Goal: Find specific page/section: Find specific page/section

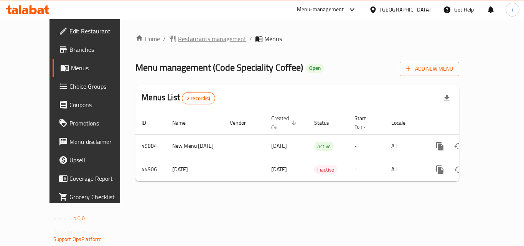
click at [178, 43] on span "Restaurants management" at bounding box center [212, 38] width 68 height 9
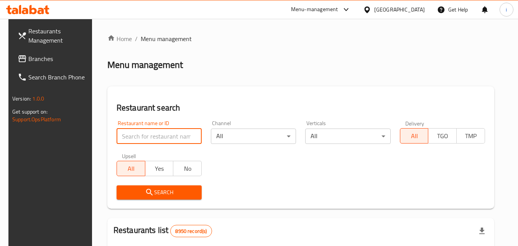
click at [141, 141] on input "search" at bounding box center [159, 135] width 85 height 15
drag, startPoint x: 141, startPoint y: 141, endPoint x: 127, endPoint y: 134, distance: 15.1
click at [127, 134] on input "search" at bounding box center [159, 135] width 85 height 15
paste input "23147"
type input "23147"
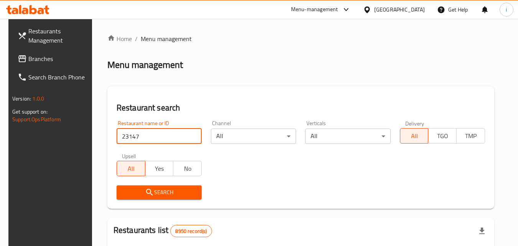
click button "Search" at bounding box center [159, 192] width 85 height 14
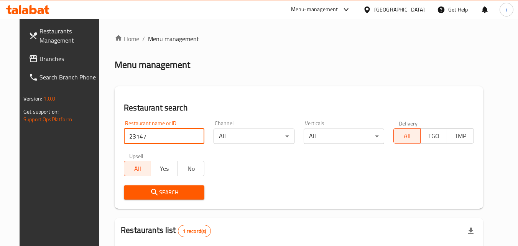
scroll to position [90, 0]
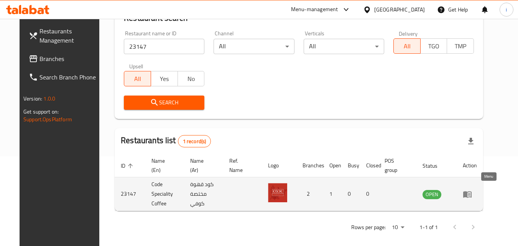
click at [472, 194] on icon "enhanced table" at bounding box center [467, 193] width 9 height 9
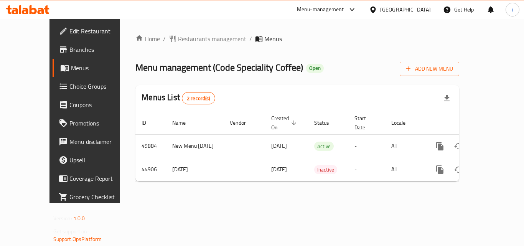
click at [375, 7] on icon at bounding box center [372, 9] width 5 height 7
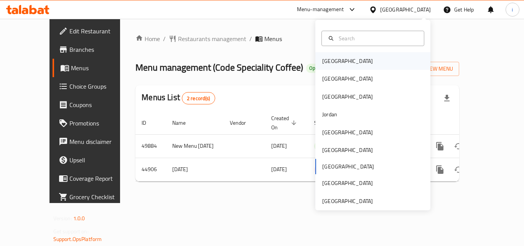
click at [329, 58] on div "Bahrain" at bounding box center [347, 61] width 51 height 8
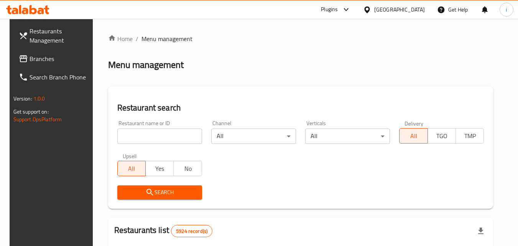
click at [348, 11] on icon at bounding box center [346, 9] width 5 height 3
click at [339, 72] on div "Restaurant-Management" at bounding box center [305, 70] width 72 height 18
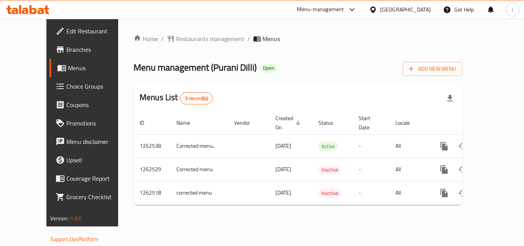
click at [375, 10] on icon at bounding box center [372, 9] width 5 height 7
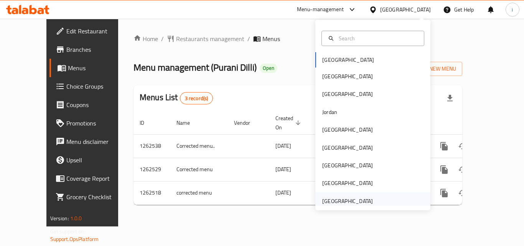
click at [373, 198] on div "[GEOGRAPHIC_DATA]" at bounding box center [372, 201] width 115 height 18
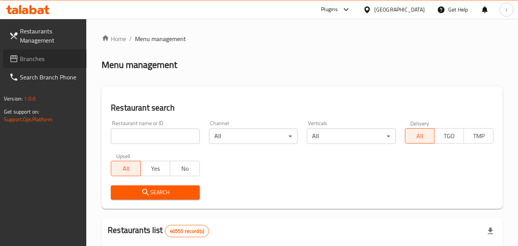
click at [29, 62] on span "Branches" at bounding box center [50, 58] width 61 height 9
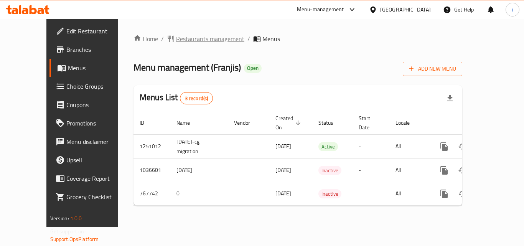
click at [184, 43] on span "Restaurants management" at bounding box center [210, 38] width 68 height 9
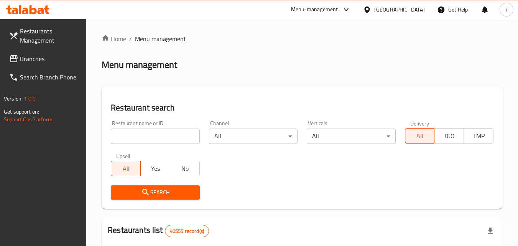
click at [154, 135] on input "search" at bounding box center [155, 135] width 89 height 15
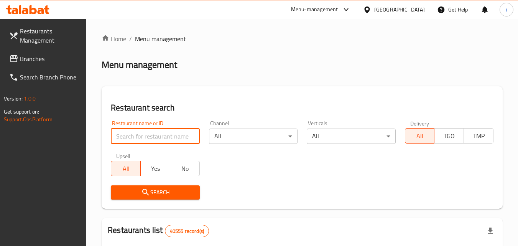
paste input "650867"
type input "650867"
click button "Search" at bounding box center [155, 192] width 89 height 14
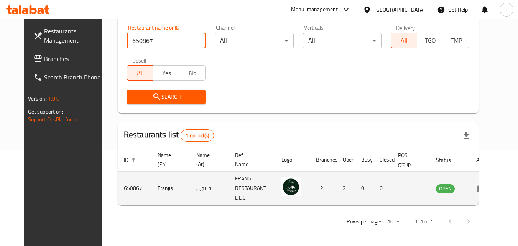
scroll to position [96, 0]
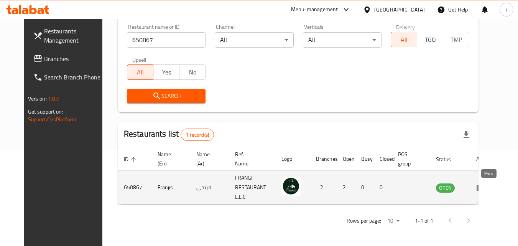
click at [485, 188] on icon "enhanced table" at bounding box center [480, 187] width 9 height 9
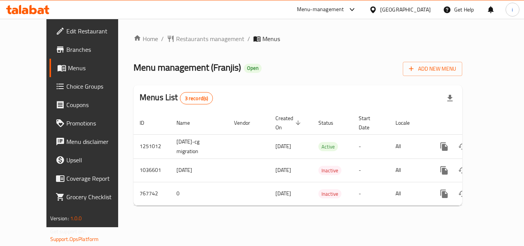
click at [413, 11] on div "[GEOGRAPHIC_DATA]" at bounding box center [405, 9] width 51 height 8
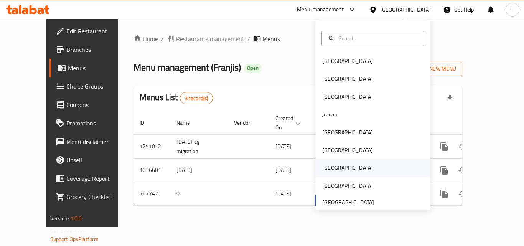
click at [330, 167] on div "Qatar" at bounding box center [347, 168] width 63 height 18
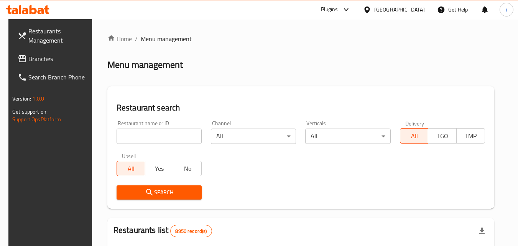
click at [338, 8] on div "Plugins" at bounding box center [329, 9] width 17 height 9
click at [337, 71] on div "Restaurant-Management" at bounding box center [310, 69] width 60 height 8
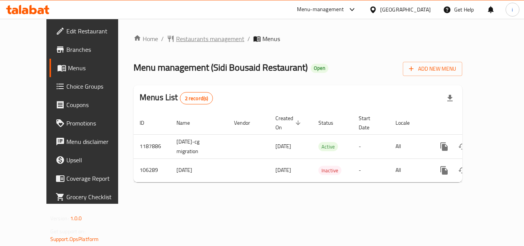
click at [181, 43] on span "Restaurants management" at bounding box center [210, 38] width 68 height 9
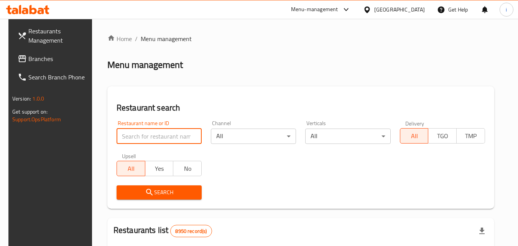
click at [171, 135] on input "search" at bounding box center [159, 135] width 85 height 15
paste input "603188"
type input "603188"
click button "Search" at bounding box center [159, 192] width 85 height 14
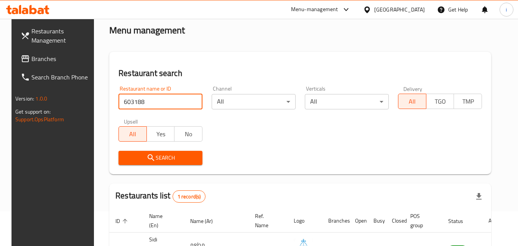
scroll to position [90, 0]
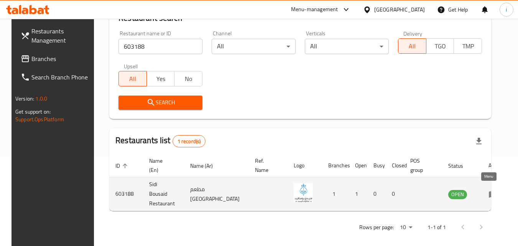
click at [489, 194] on icon "enhanced table" at bounding box center [493, 194] width 8 height 7
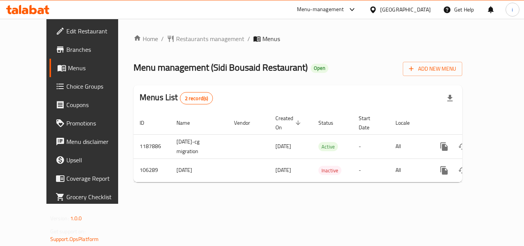
click at [377, 7] on icon at bounding box center [373, 10] width 8 height 8
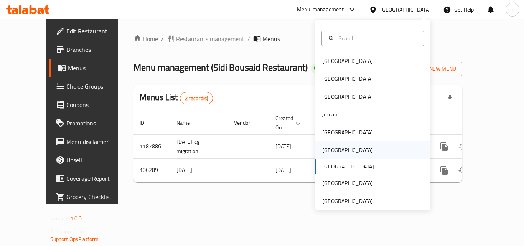
click at [339, 150] on div "[GEOGRAPHIC_DATA]" at bounding box center [372, 150] width 115 height 18
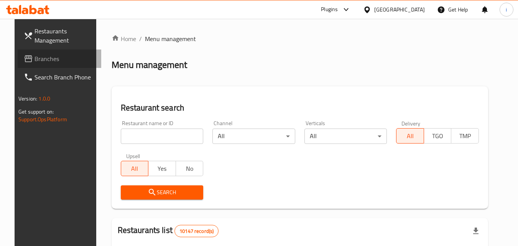
click at [49, 57] on span "Branches" at bounding box center [65, 58] width 61 height 9
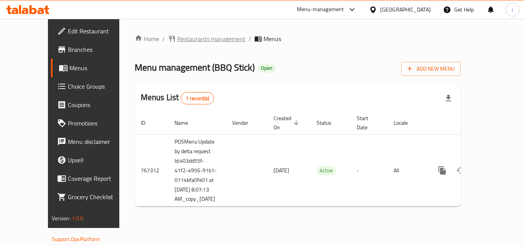
click at [195, 39] on span "Restaurants management" at bounding box center [211, 38] width 68 height 9
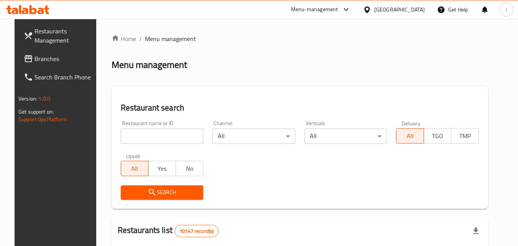
click at [166, 136] on input "search" at bounding box center [162, 135] width 83 height 15
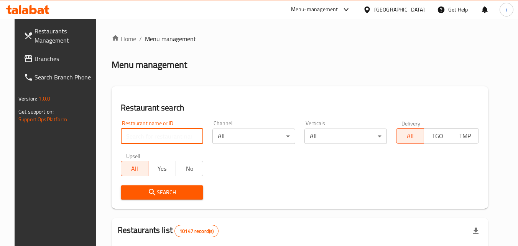
paste input "650793"
type input "650793"
click button "Search" at bounding box center [162, 192] width 83 height 14
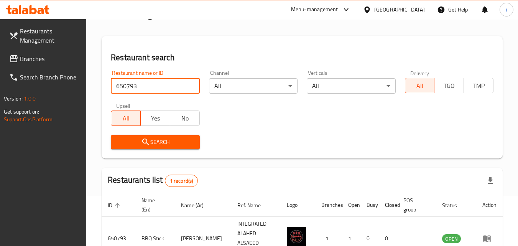
scroll to position [96, 0]
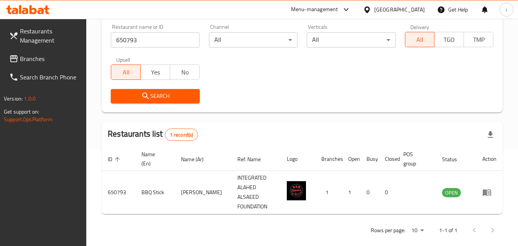
click at [414, 6] on div "[GEOGRAPHIC_DATA]" at bounding box center [399, 9] width 51 height 8
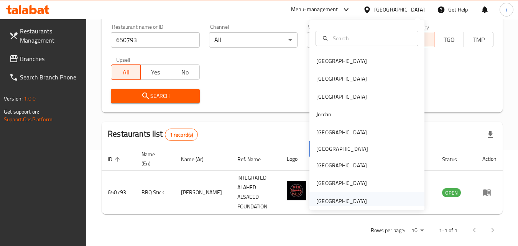
click at [348, 201] on div "[GEOGRAPHIC_DATA]" at bounding box center [341, 201] width 51 height 8
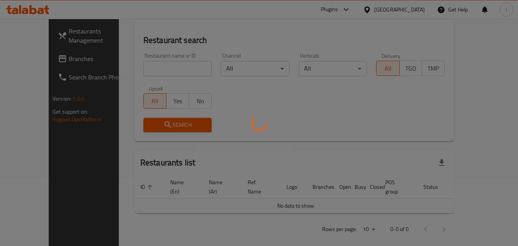
scroll to position [96, 0]
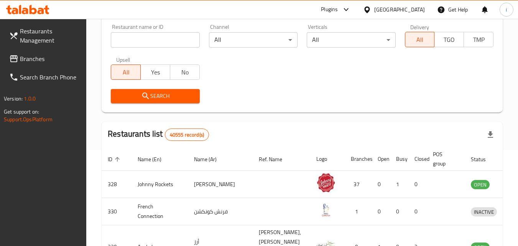
click at [39, 62] on span "Branches" at bounding box center [50, 58] width 61 height 9
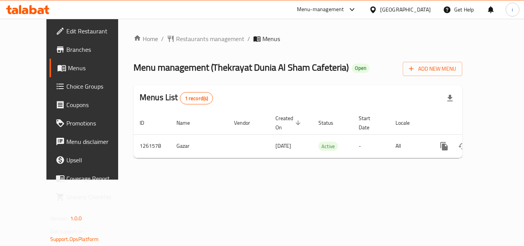
drag, startPoint x: 340, startPoint y: 5, endPoint x: 339, endPoint y: 20, distance: 14.6
click at [340, 6] on div "Menu-management" at bounding box center [320, 9] width 47 height 9
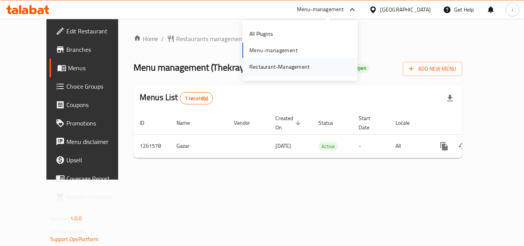
click at [300, 66] on div "Restaurant-Management" at bounding box center [279, 66] width 60 height 8
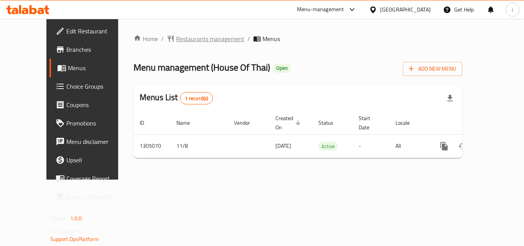
click at [187, 38] on span "Restaurants management" at bounding box center [210, 38] width 68 height 9
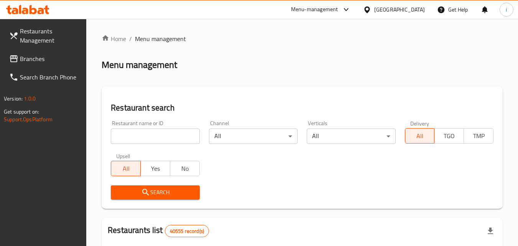
click at [163, 135] on input "search" at bounding box center [155, 135] width 89 height 15
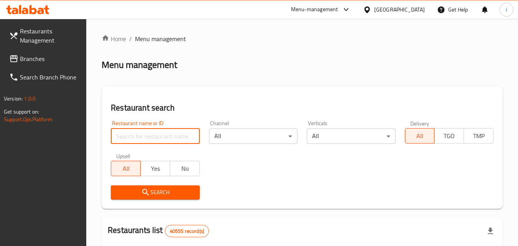
paste input "703527"
type input "703527"
click button "Search" at bounding box center [155, 192] width 89 height 14
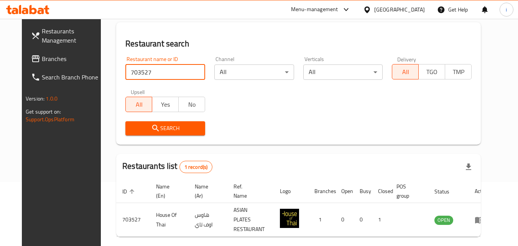
scroll to position [90, 0]
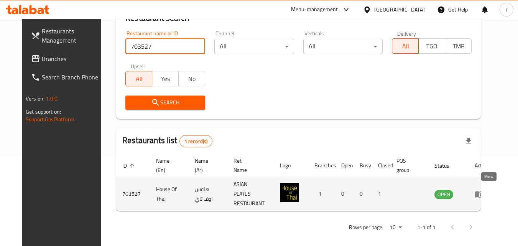
click at [483, 193] on icon "enhanced table" at bounding box center [479, 194] width 8 height 7
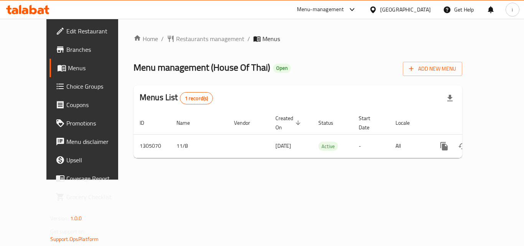
click at [411, 7] on div "[GEOGRAPHIC_DATA]" at bounding box center [405, 9] width 51 height 8
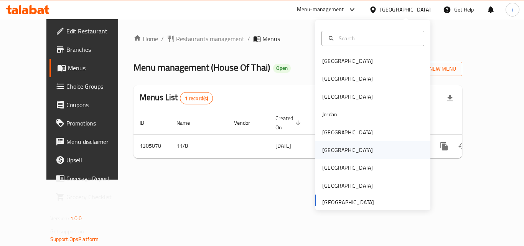
click at [325, 152] on div "[GEOGRAPHIC_DATA]" at bounding box center [347, 150] width 51 height 8
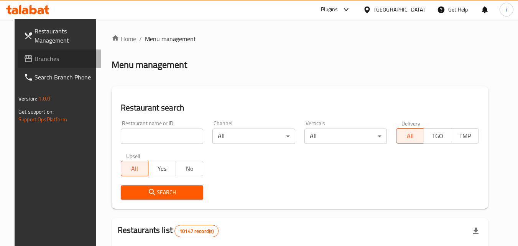
click at [48, 60] on span "Branches" at bounding box center [65, 58] width 61 height 9
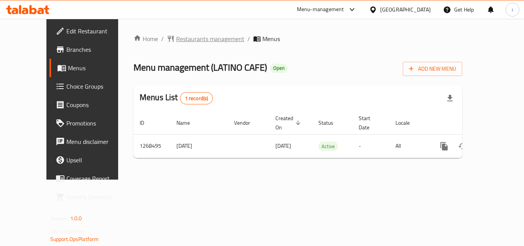
click at [176, 35] on span "Restaurants management" at bounding box center [210, 38] width 68 height 9
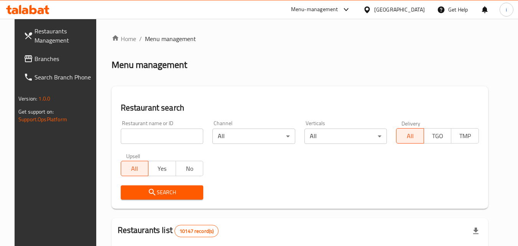
click at [177, 138] on input "search" at bounding box center [162, 135] width 83 height 15
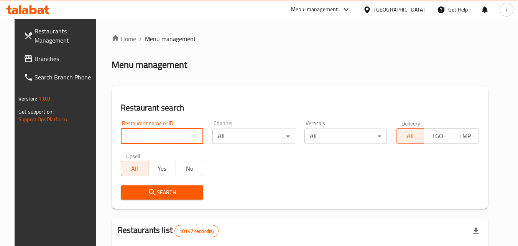
paste input "688140"
type input "688140"
click button "Search" at bounding box center [162, 192] width 83 height 14
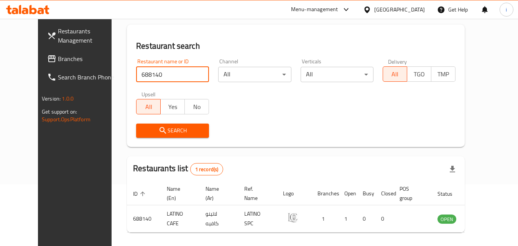
scroll to position [90, 0]
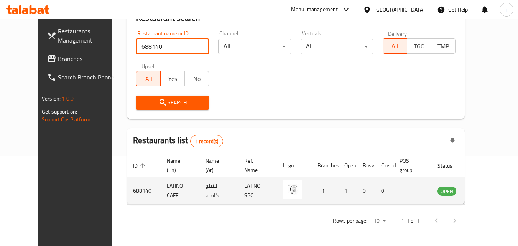
click at [487, 193] on icon "enhanced table" at bounding box center [482, 190] width 9 height 9
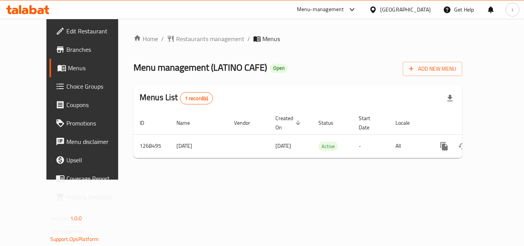
click at [419, 9] on div "[GEOGRAPHIC_DATA]" at bounding box center [405, 9] width 51 height 8
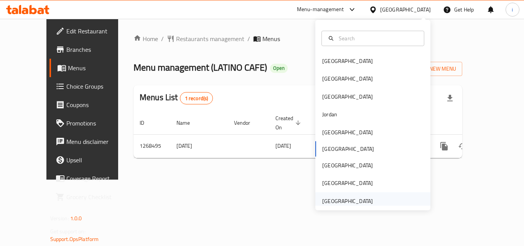
click at [353, 197] on div "[GEOGRAPHIC_DATA]" at bounding box center [347, 201] width 51 height 8
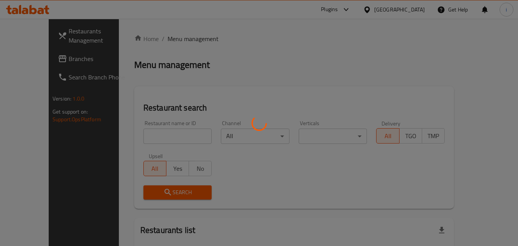
click at [32, 60] on div at bounding box center [259, 123] width 518 height 246
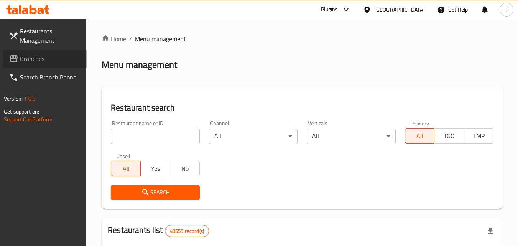
click at [32, 60] on span "Branches" at bounding box center [50, 58] width 61 height 9
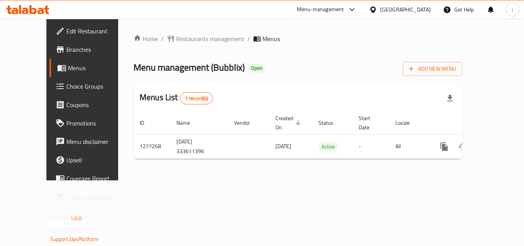
click at [419, 5] on div "[GEOGRAPHIC_DATA]" at bounding box center [405, 9] width 51 height 8
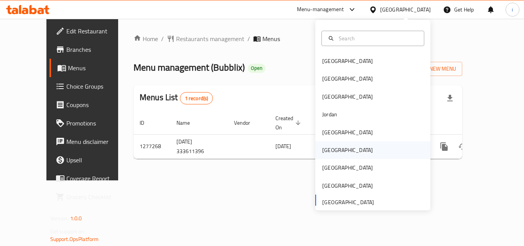
click at [332, 150] on div "[GEOGRAPHIC_DATA]" at bounding box center [347, 150] width 63 height 18
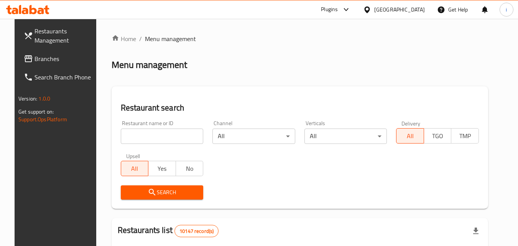
click at [48, 59] on span "Branches" at bounding box center [65, 58] width 61 height 9
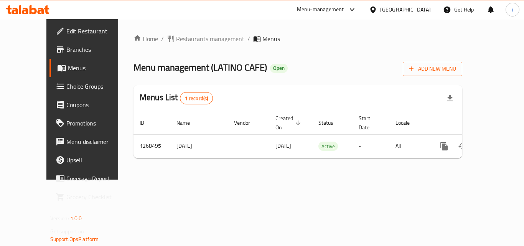
click at [413, 17] on div "Oman" at bounding box center [400, 9] width 74 height 18
click at [404, 10] on div "Oman" at bounding box center [400, 9] width 74 height 18
click at [420, 12] on div "Oman" at bounding box center [405, 9] width 51 height 8
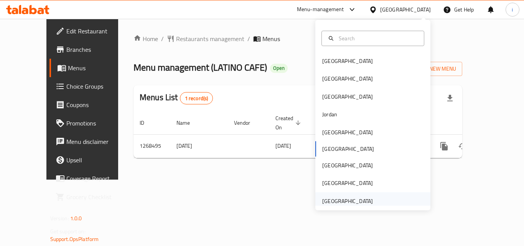
click at [362, 203] on div "[GEOGRAPHIC_DATA]" at bounding box center [347, 201] width 51 height 8
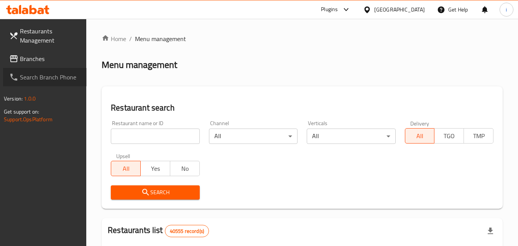
click at [56, 73] on span "Search Branch Phone" at bounding box center [50, 76] width 61 height 9
